Goal: Browse casually: Explore the website without a specific task or goal

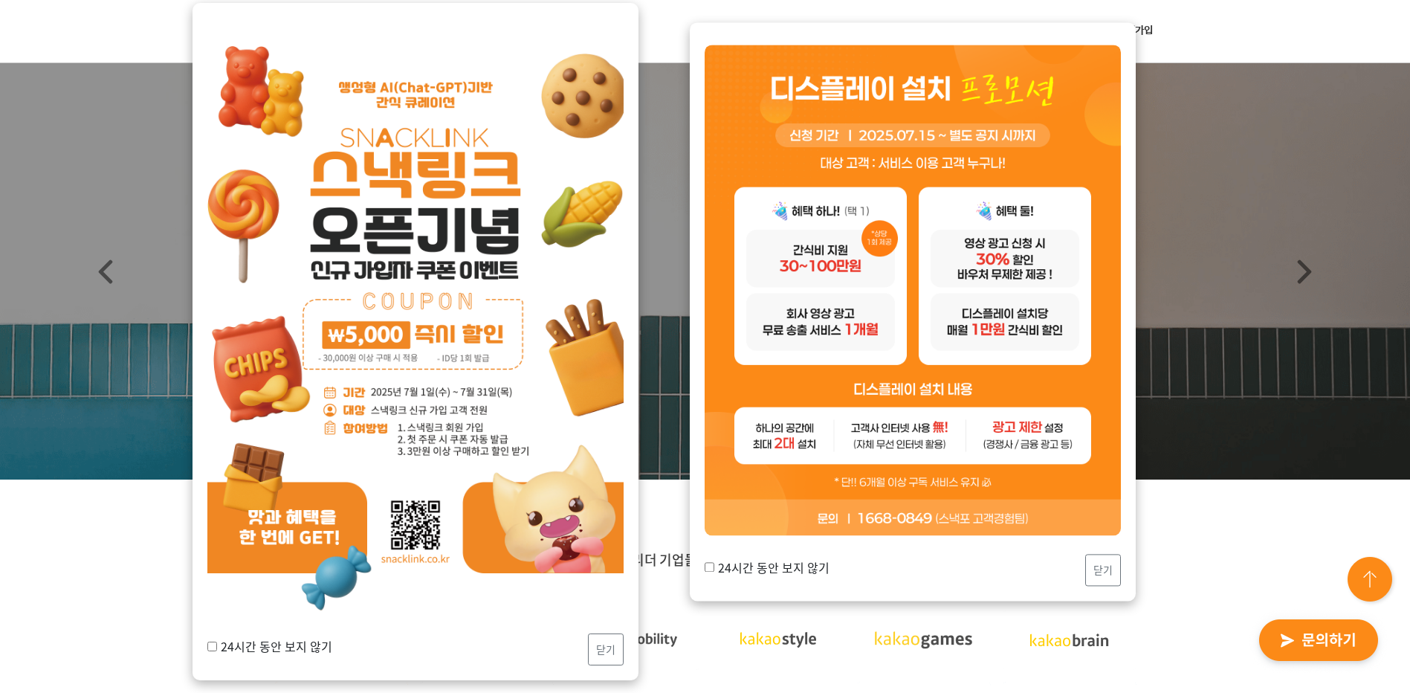
click at [214, 646] on input "24시간 동안 보지 않기" at bounding box center [212, 646] width 10 height 10
checkbox input "true"
click at [598, 646] on button "닫기" at bounding box center [606, 649] width 36 height 32
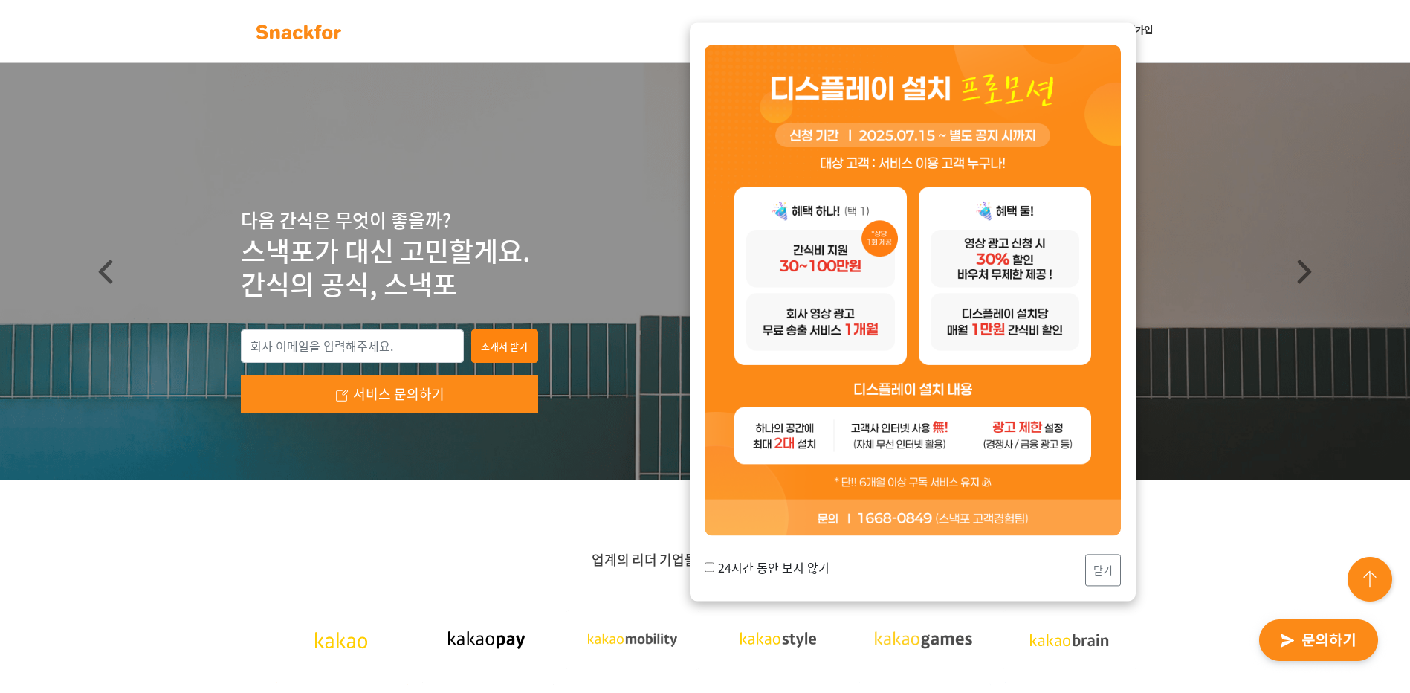
click at [712, 564] on input "24시간 동안 보지 않기" at bounding box center [710, 568] width 10 height 10
checkbox input "true"
click at [1099, 567] on button "닫기" at bounding box center [1104, 571] width 36 height 32
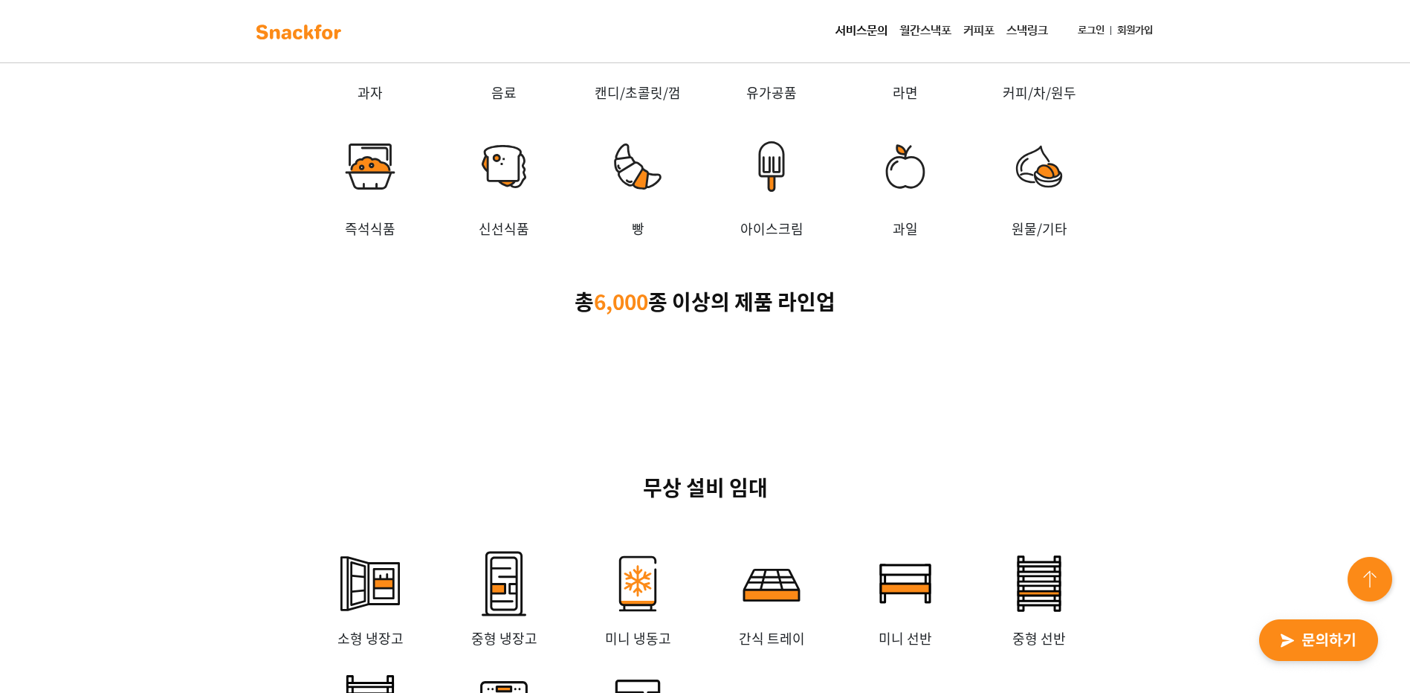
scroll to position [3048, 0]
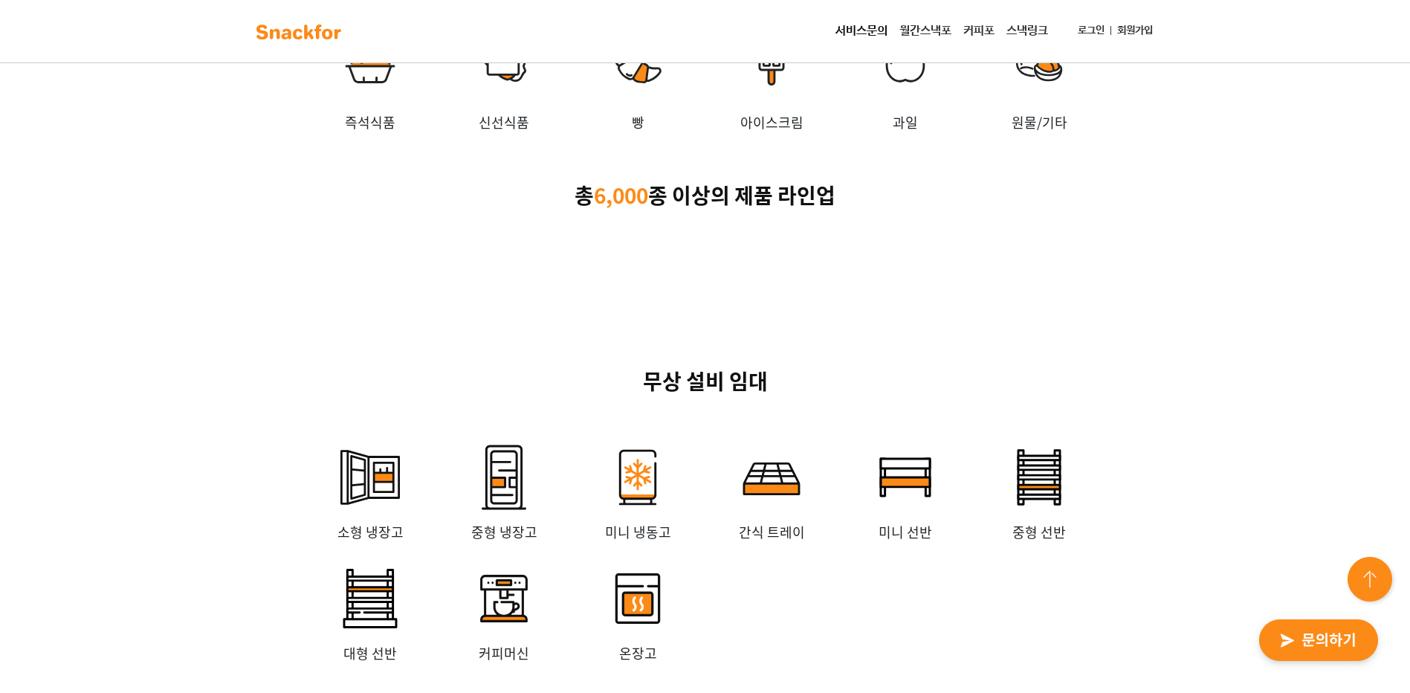
click at [499, 112] on img at bounding box center [504, 60] width 134 height 104
click at [535, 211] on div "다양한 간식을 만나보세요! 과자 음료 캔디/초콜릿/껌 유가공품 [GEOGRAPHIC_DATA] 커피/차/원두 즉석식품 신선식품 빵 [GEOGR…" at bounding box center [705, 8] width 929 height 406
click at [726, 144] on div "아이스크림" at bounding box center [772, 76] width 134 height 136
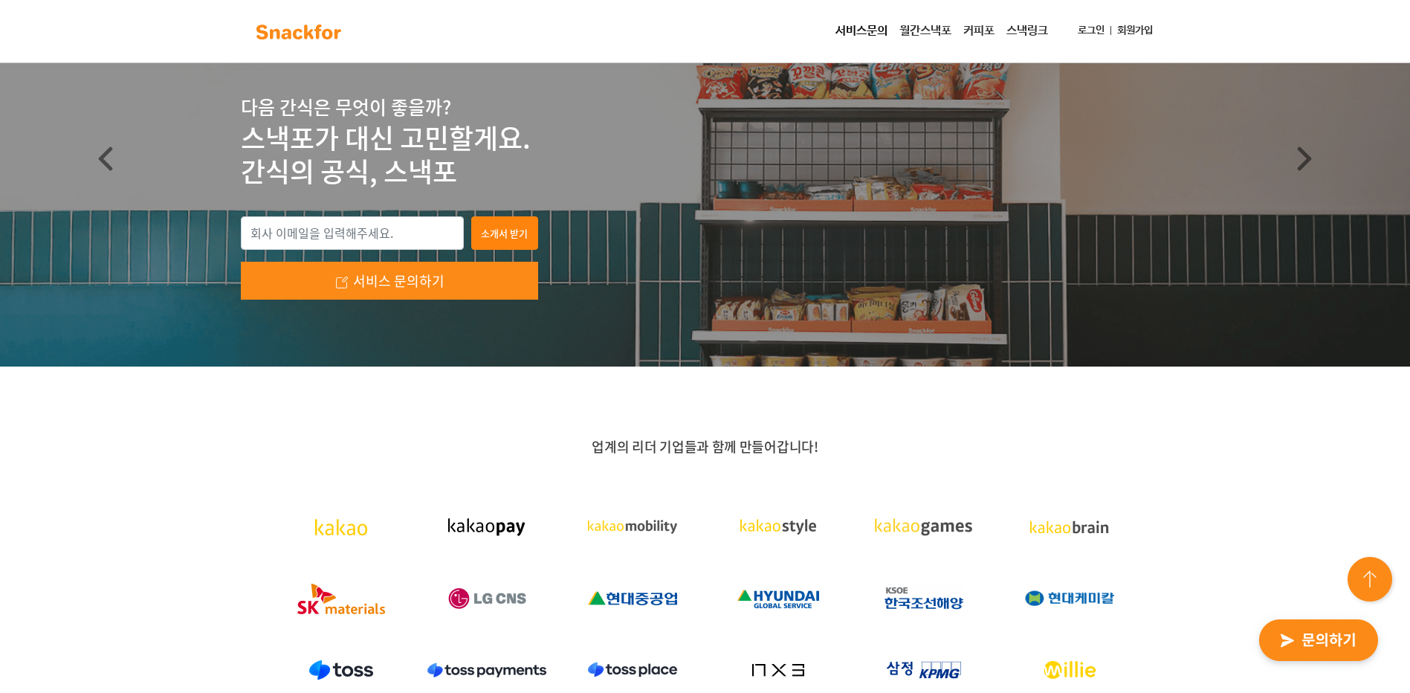
scroll to position [0, 0]
